Goal: Navigation & Orientation: Understand site structure

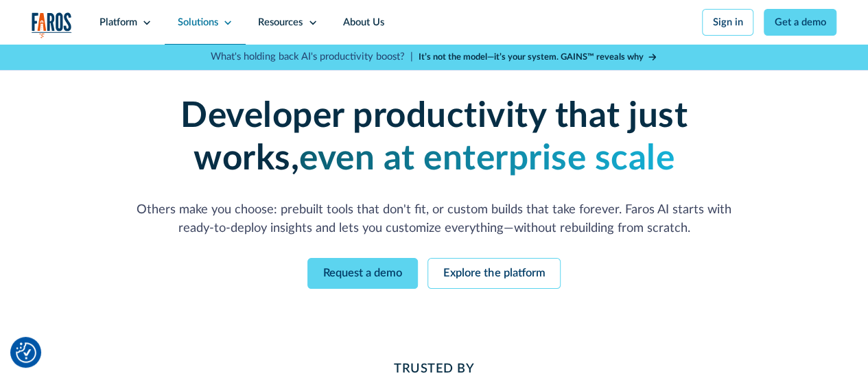
click at [231, 24] on icon at bounding box center [227, 23] width 7 height 4
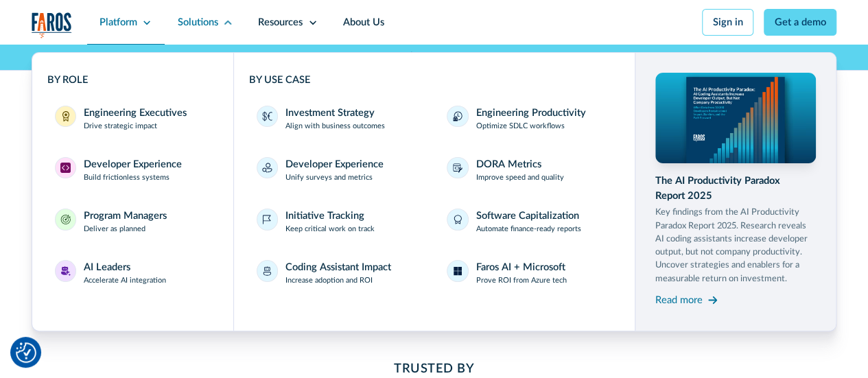
click at [147, 26] on icon at bounding box center [147, 23] width 10 height 10
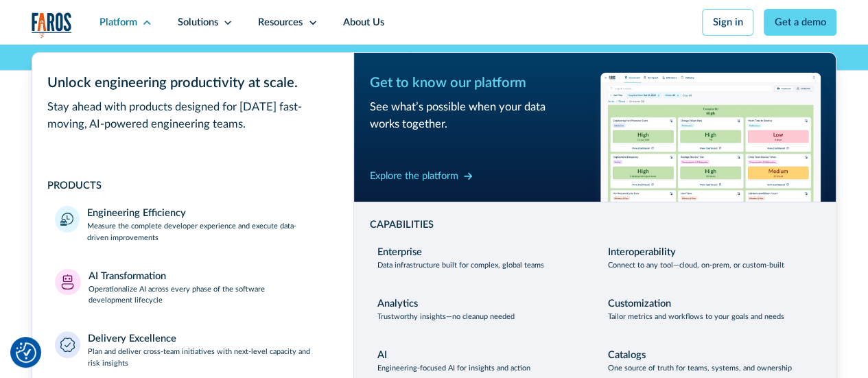
click at [471, 18] on nav "Platform Unlock engineering productivity at scale. Stay ahead with products des…" at bounding box center [461, 22] width 749 height 45
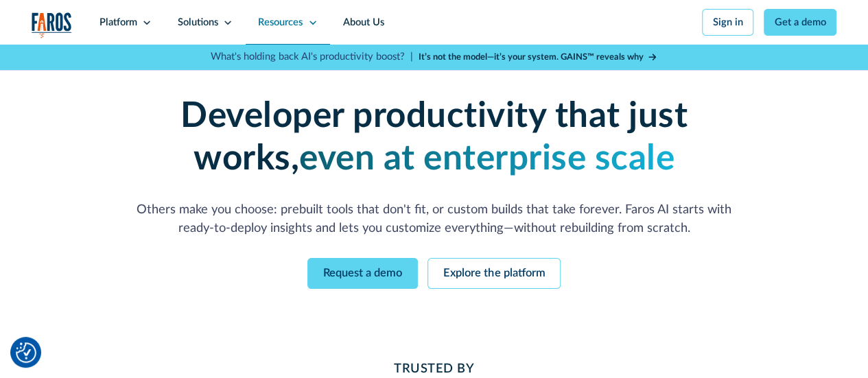
click at [318, 23] on icon at bounding box center [313, 23] width 10 height 10
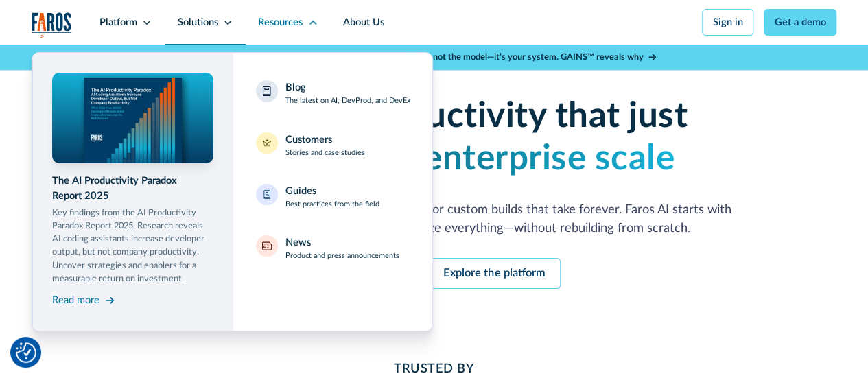
click at [229, 25] on icon at bounding box center [228, 23] width 10 height 10
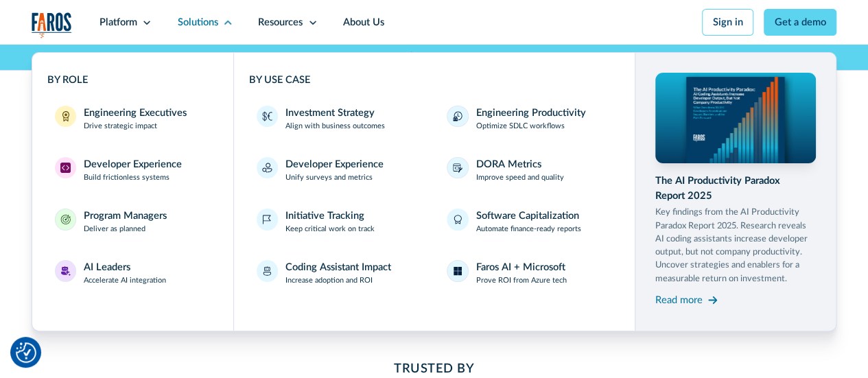
click at [861, 219] on div "Enterprise-grade developer productivity without the enterprise pain Deploy fast…" at bounding box center [434, 192] width 868 height 294
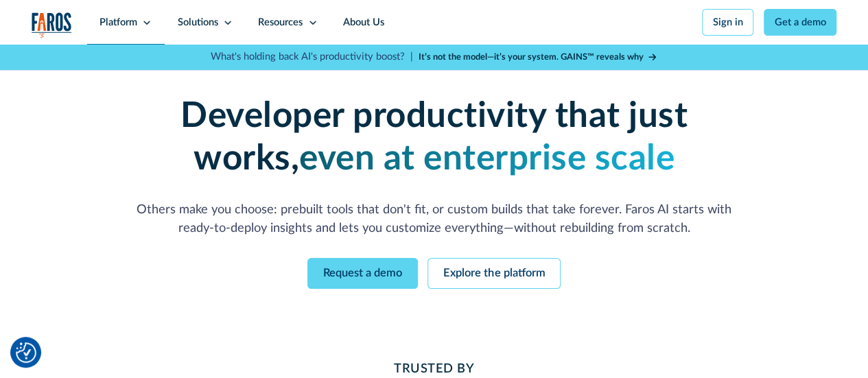
click at [137, 21] on div "Platform" at bounding box center [118, 22] width 38 height 15
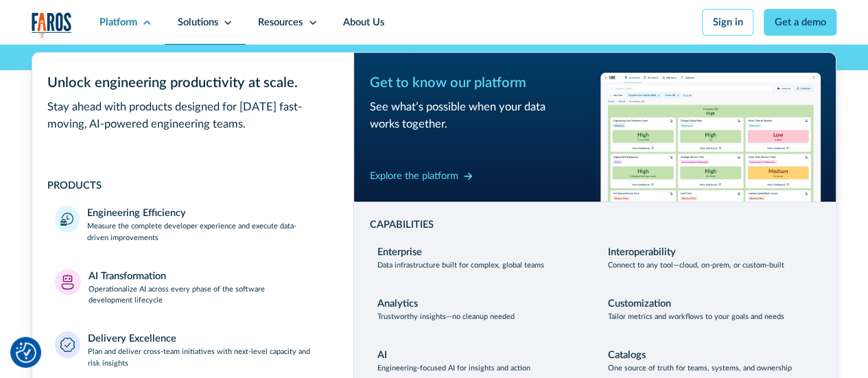
click at [233, 22] on icon at bounding box center [228, 23] width 10 height 10
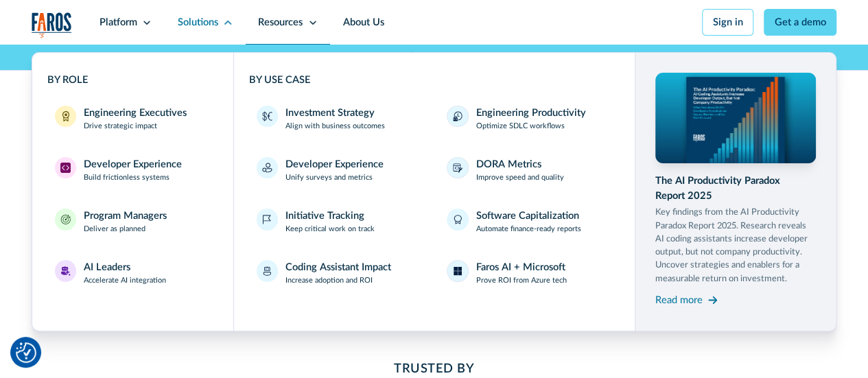
click at [303, 19] on div "Resources" at bounding box center [280, 22] width 45 height 15
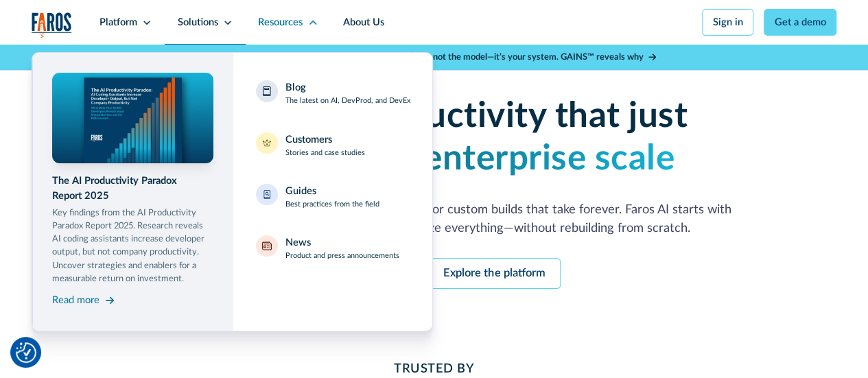
click at [233, 23] on icon at bounding box center [228, 23] width 10 height 10
